Goal: Transaction & Acquisition: Purchase product/service

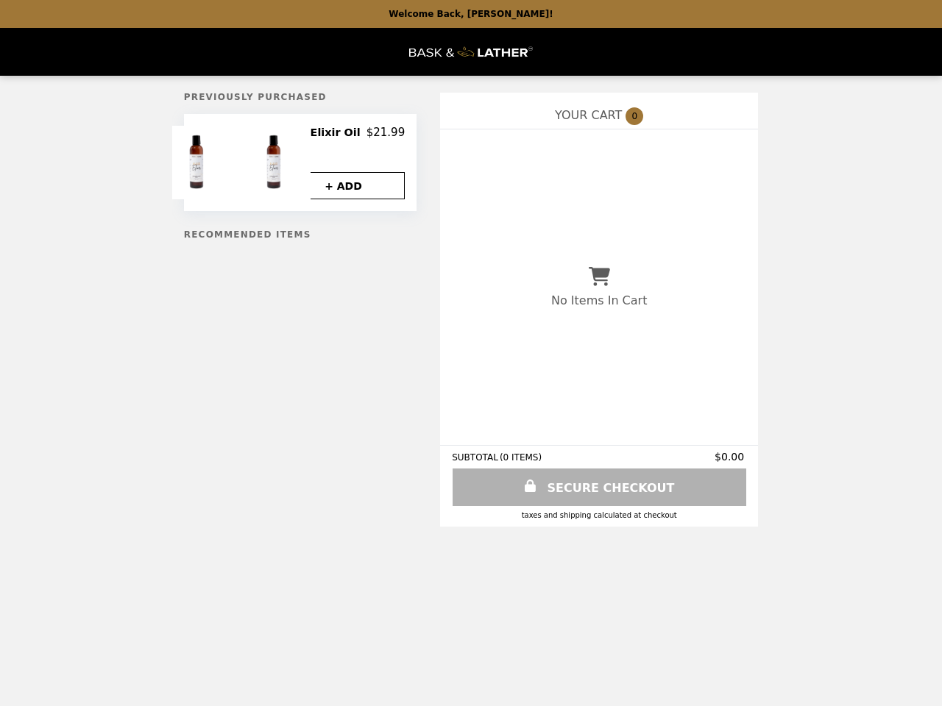
click at [249, 164] on img at bounding box center [275, 163] width 77 height 74
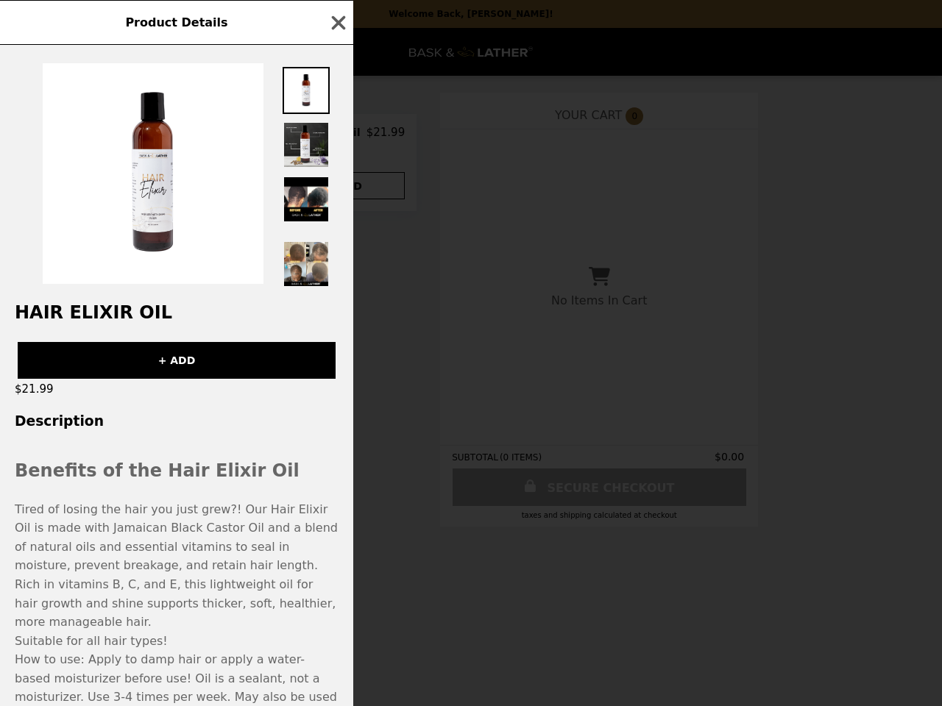
click at [343, 135] on div "Product Details Hair Elixir Oil + ADD $21.99 Description Benefits of the Hair E…" at bounding box center [471, 353] width 942 height 706
click at [343, 187] on div at bounding box center [176, 166] width 353 height 243
